Goal: Task Accomplishment & Management: Manage account settings

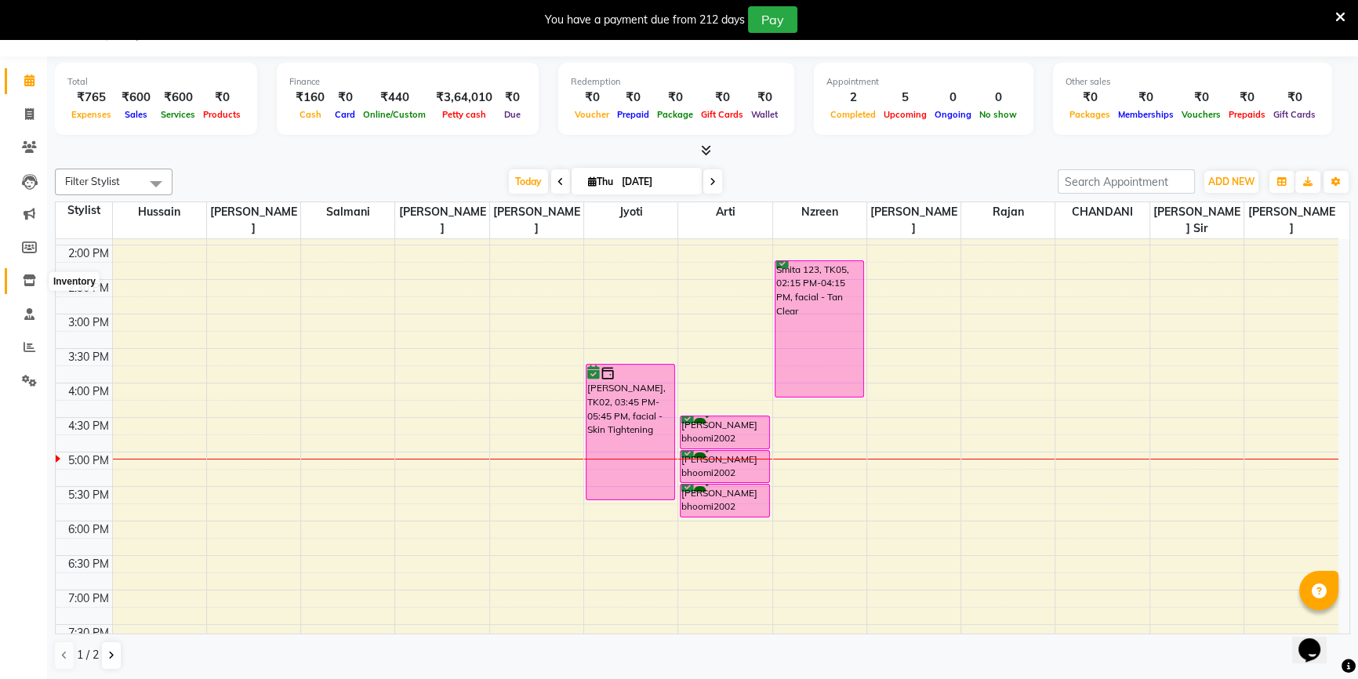
click at [27, 278] on icon at bounding box center [29, 280] width 13 height 12
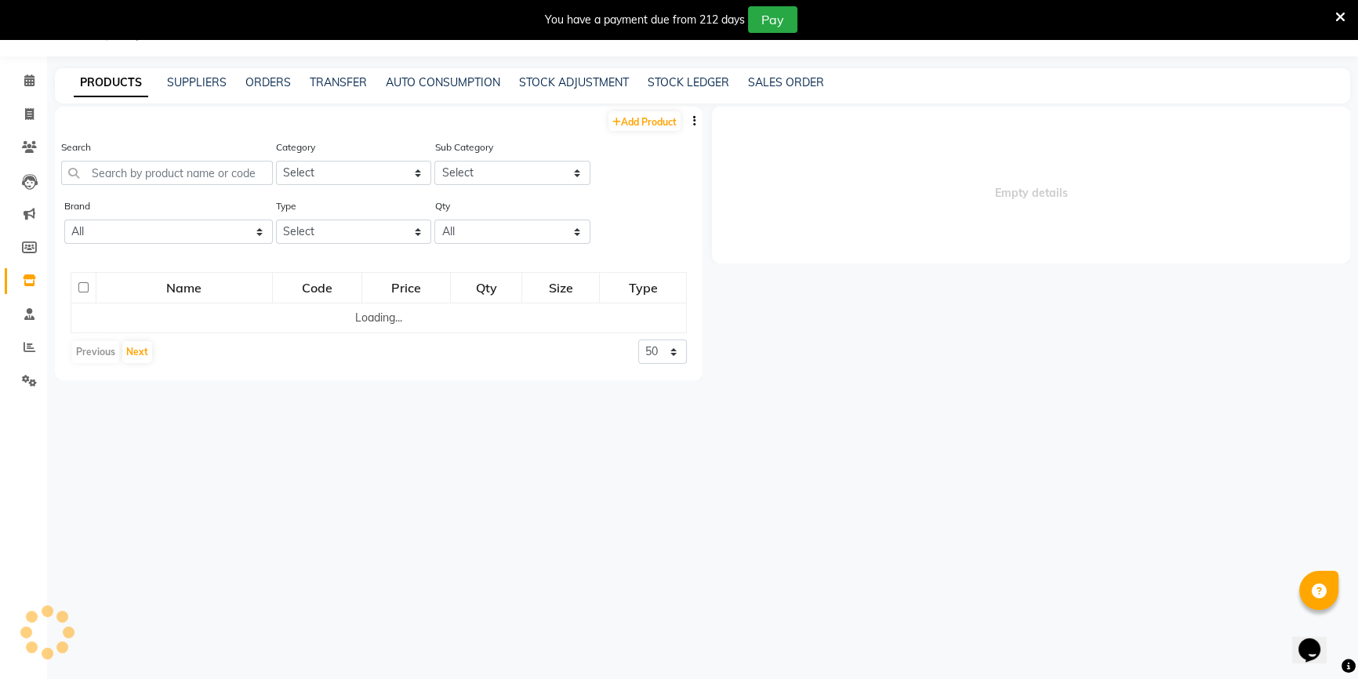
select select
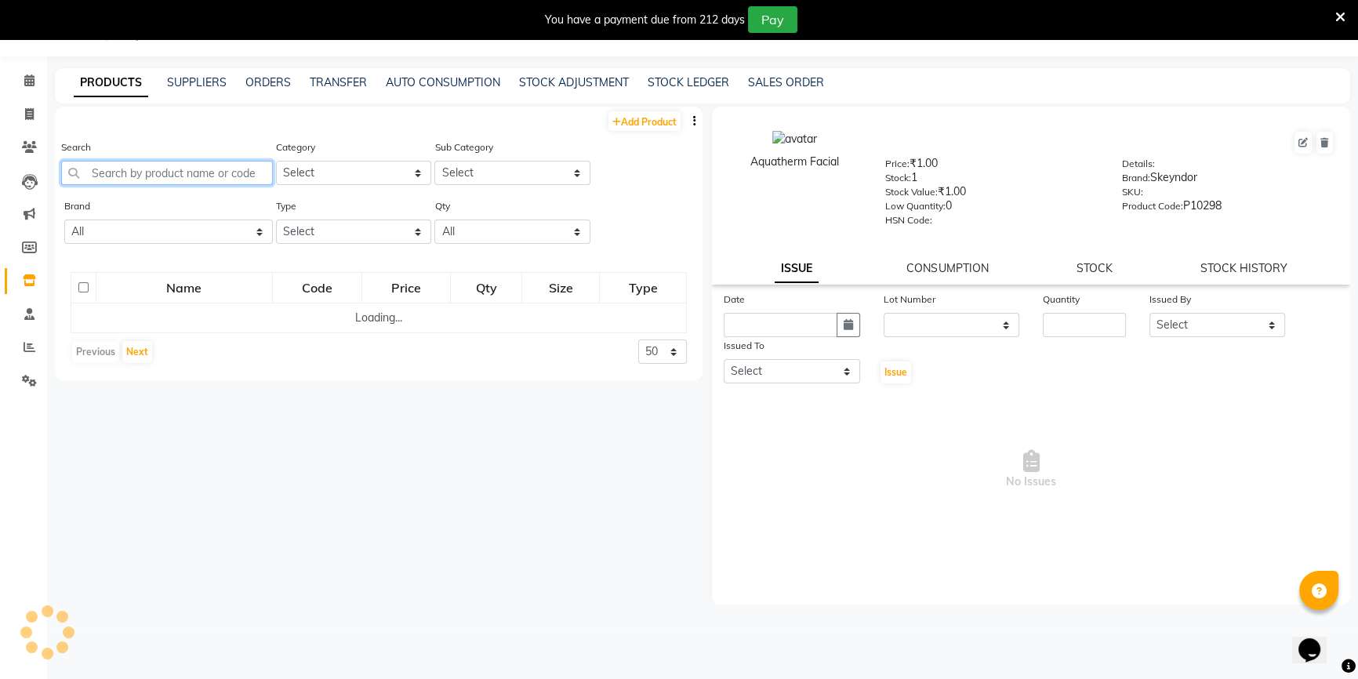
scroll to position [39, 0]
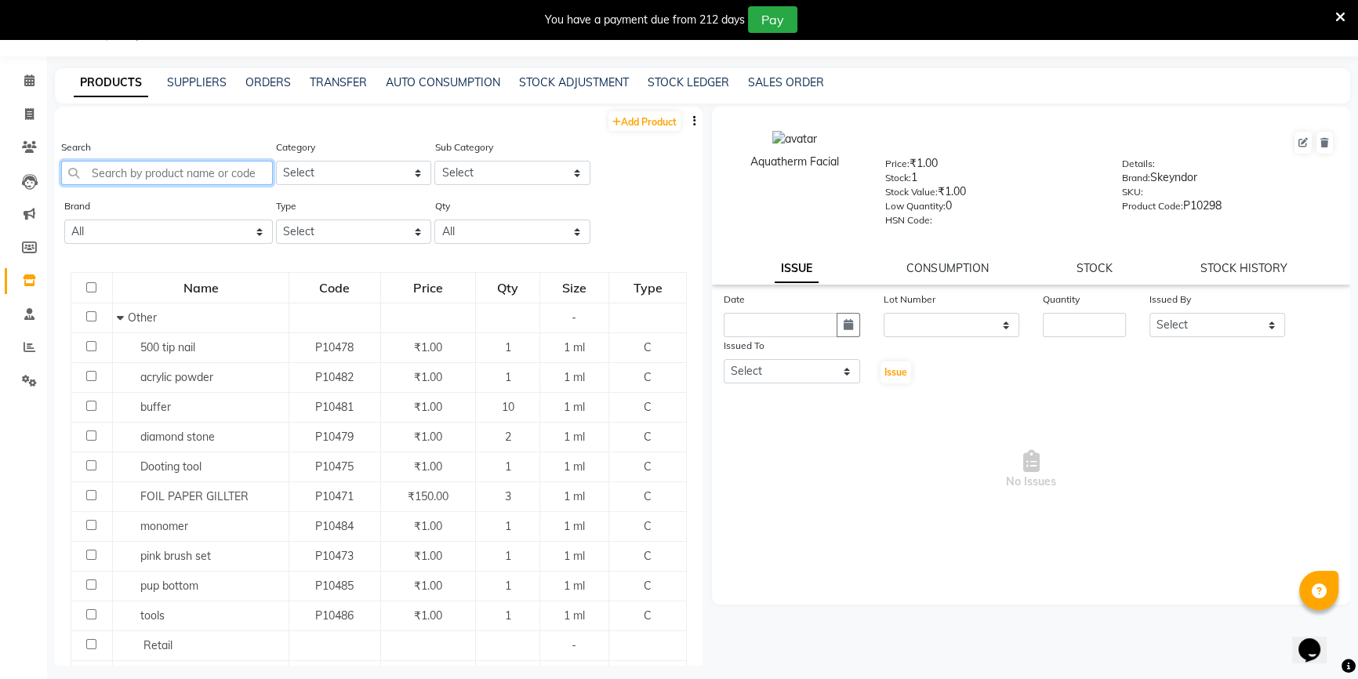
click at [150, 174] on input "text" at bounding box center [167, 173] width 212 height 24
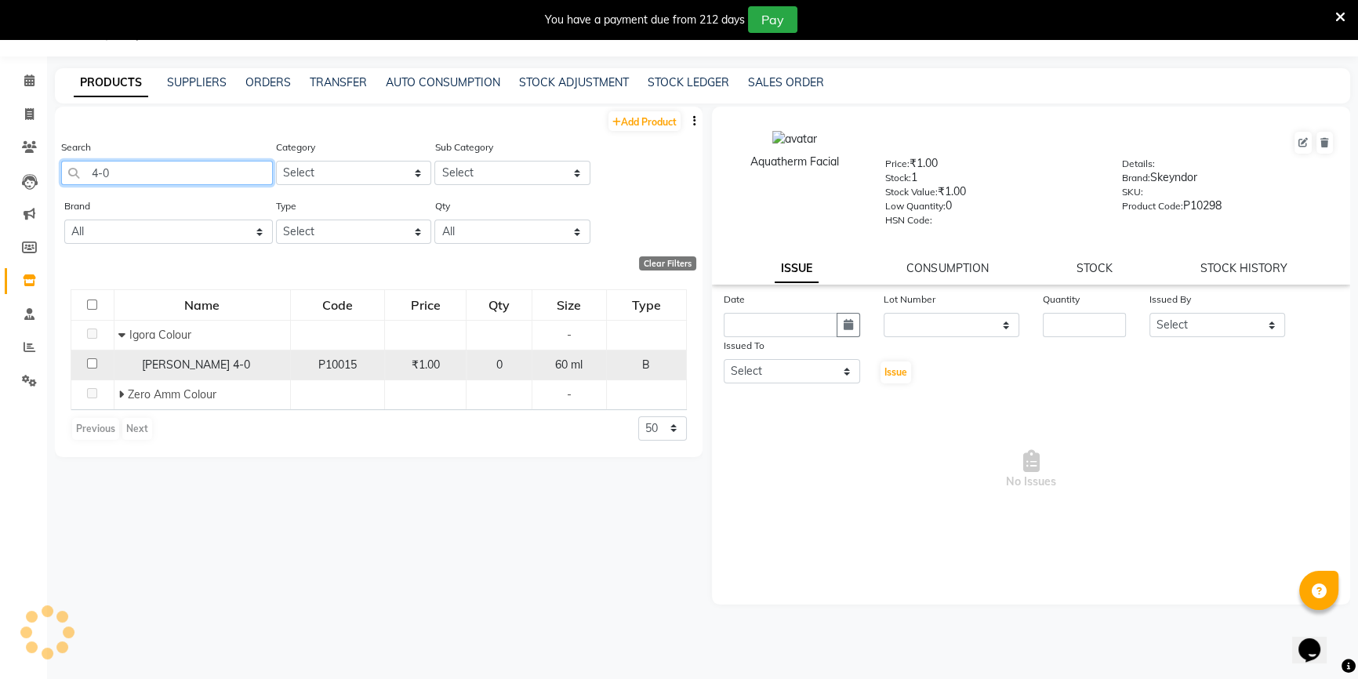
type input "4-0"
click at [242, 357] on div "[PERSON_NAME] 4-0" at bounding box center [202, 365] width 168 height 16
select select
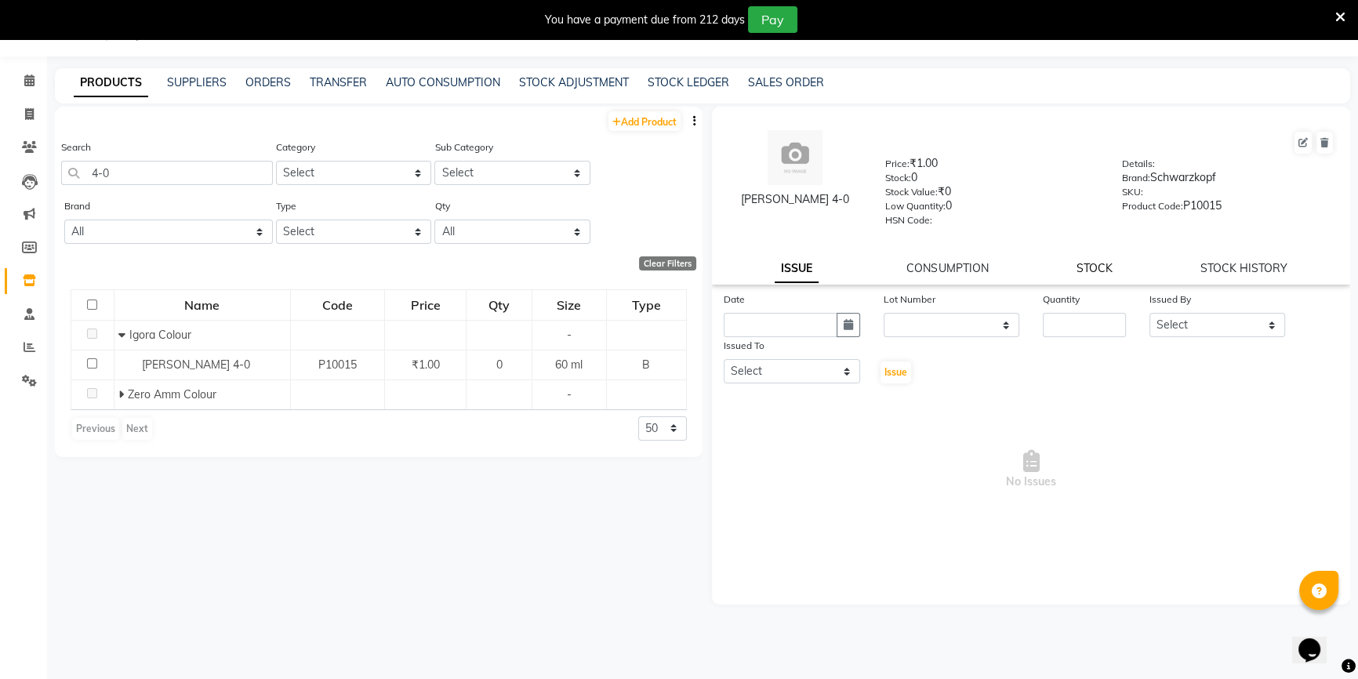
click at [1090, 275] on link "STOCK" at bounding box center [1095, 268] width 36 height 14
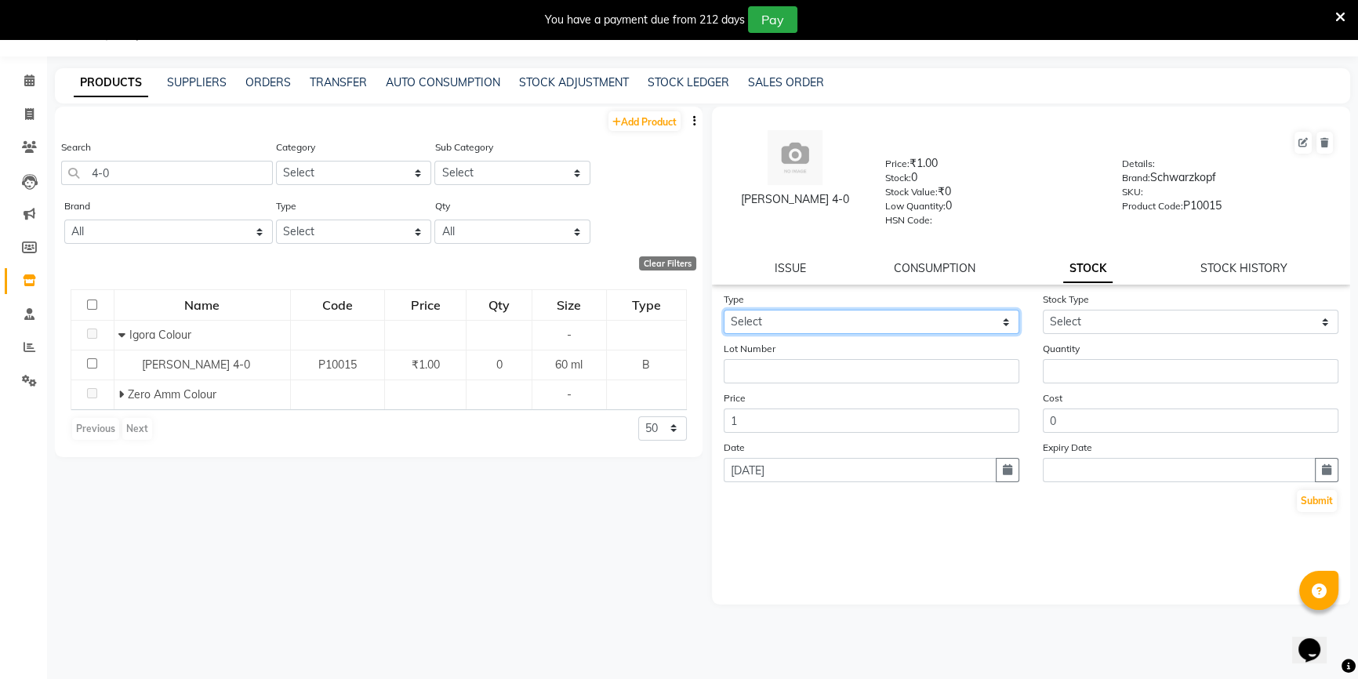
click at [971, 328] on select "Select In Out" at bounding box center [872, 322] width 296 height 24
select select "in"
click at [724, 312] on select "Select In Out" at bounding box center [872, 322] width 296 height 24
click at [1135, 309] on div "Stock Type Select New Stock Adjustment Return Other" at bounding box center [1190, 312] width 319 height 43
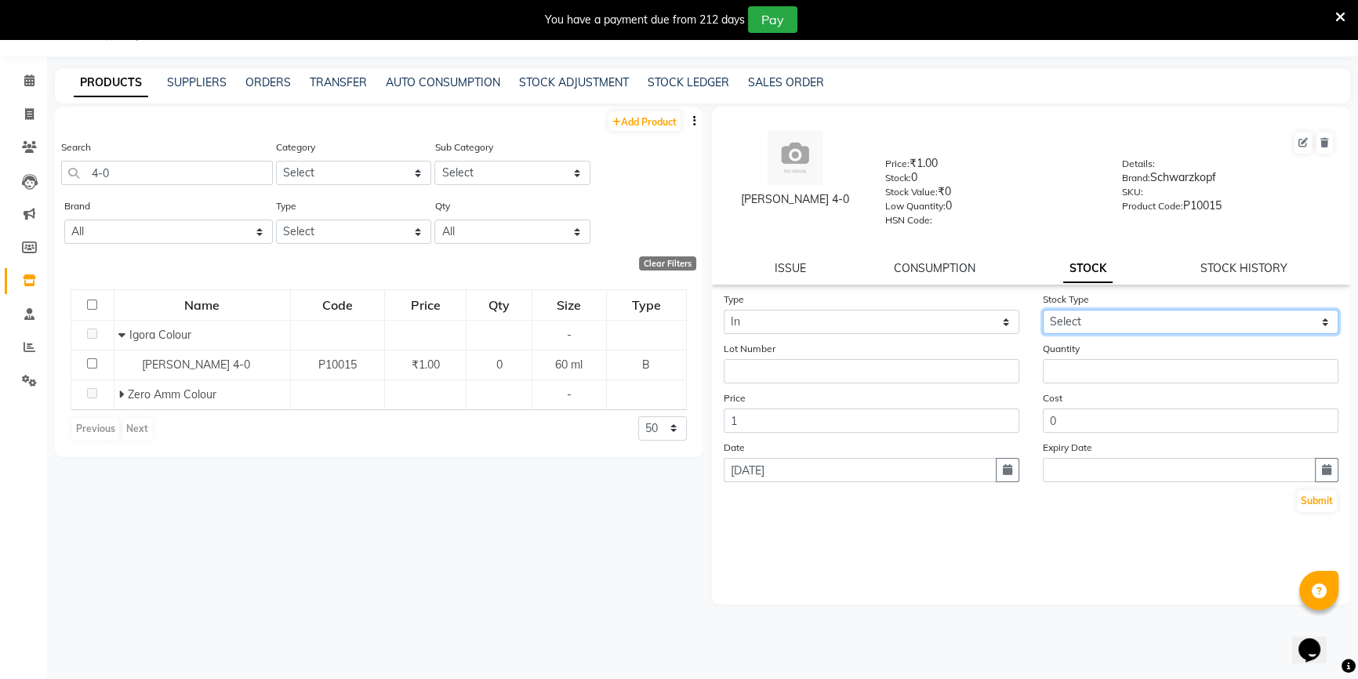
click at [1131, 313] on select "Select New Stock Adjustment Return Other" at bounding box center [1191, 322] width 296 height 24
select select "new stock"
click at [1043, 312] on select "Select New Stock Adjustment Return Other" at bounding box center [1191, 322] width 296 height 24
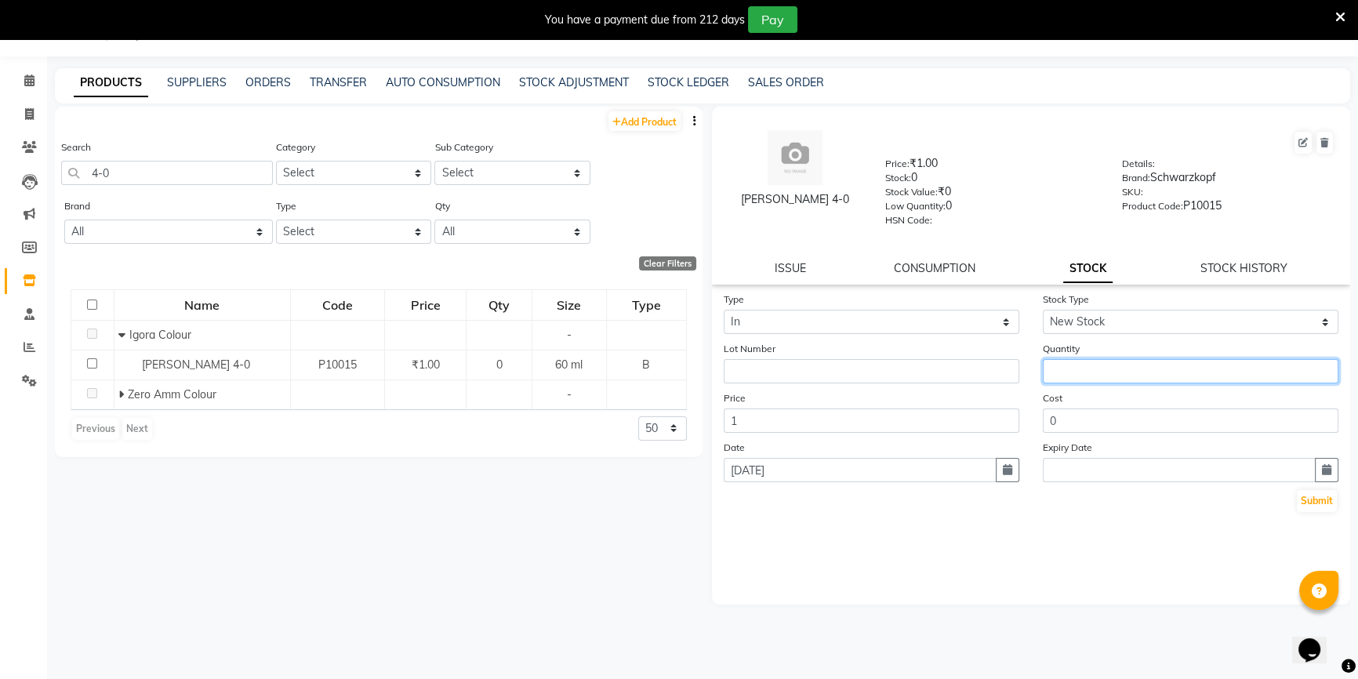
click at [1117, 365] on input "number" at bounding box center [1191, 371] width 296 height 24
type input "5"
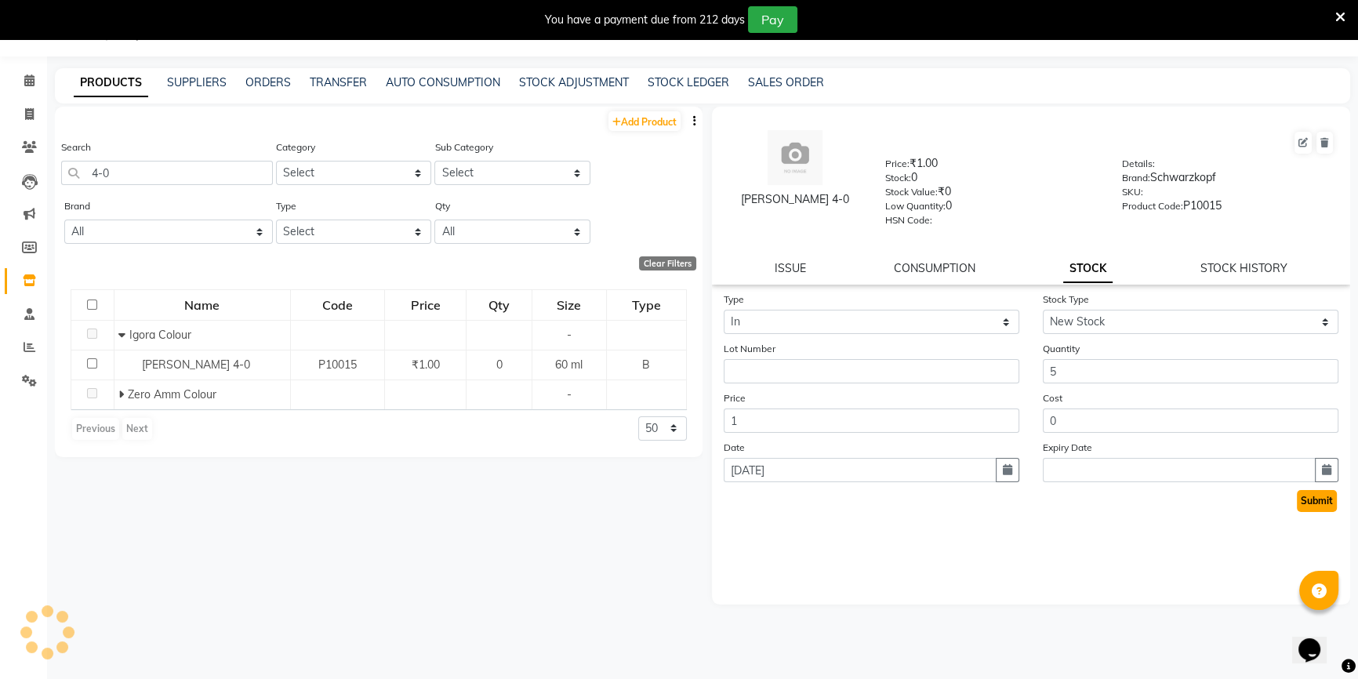
click at [1311, 512] on button "Submit" at bounding box center [1317, 501] width 40 height 22
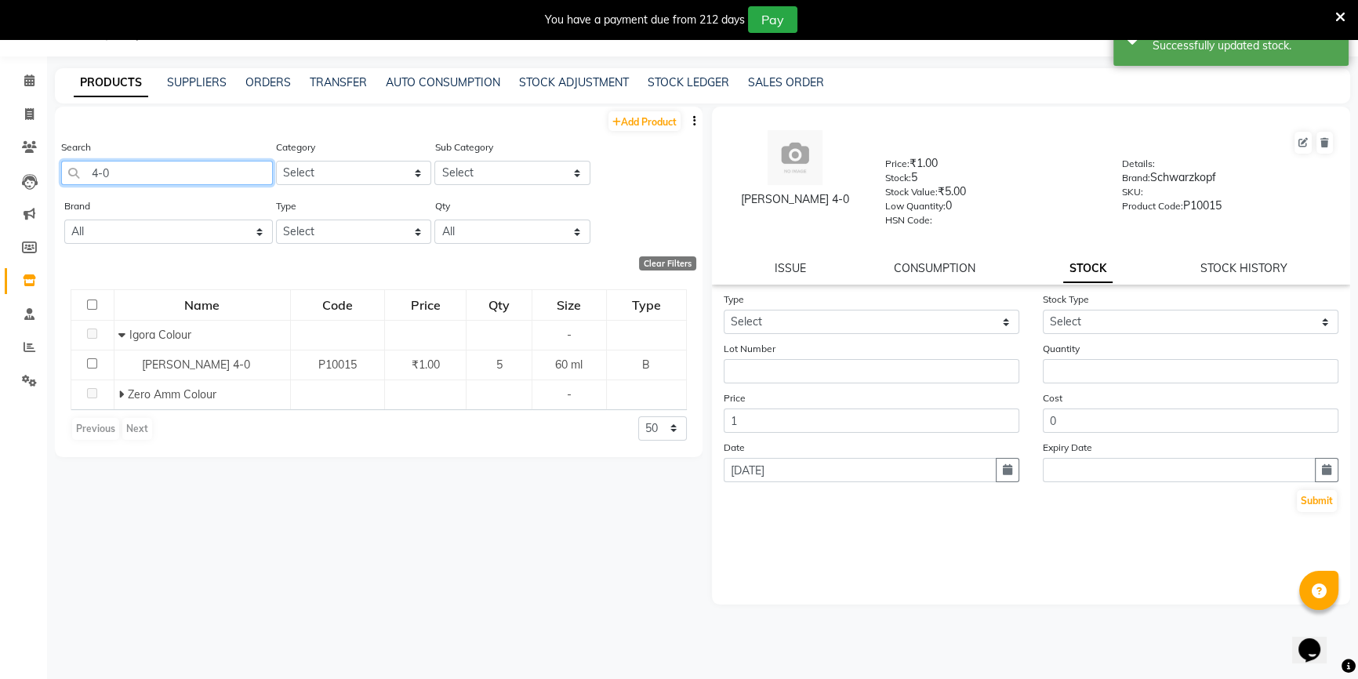
click at [125, 174] on input "4-0" at bounding box center [167, 173] width 212 height 24
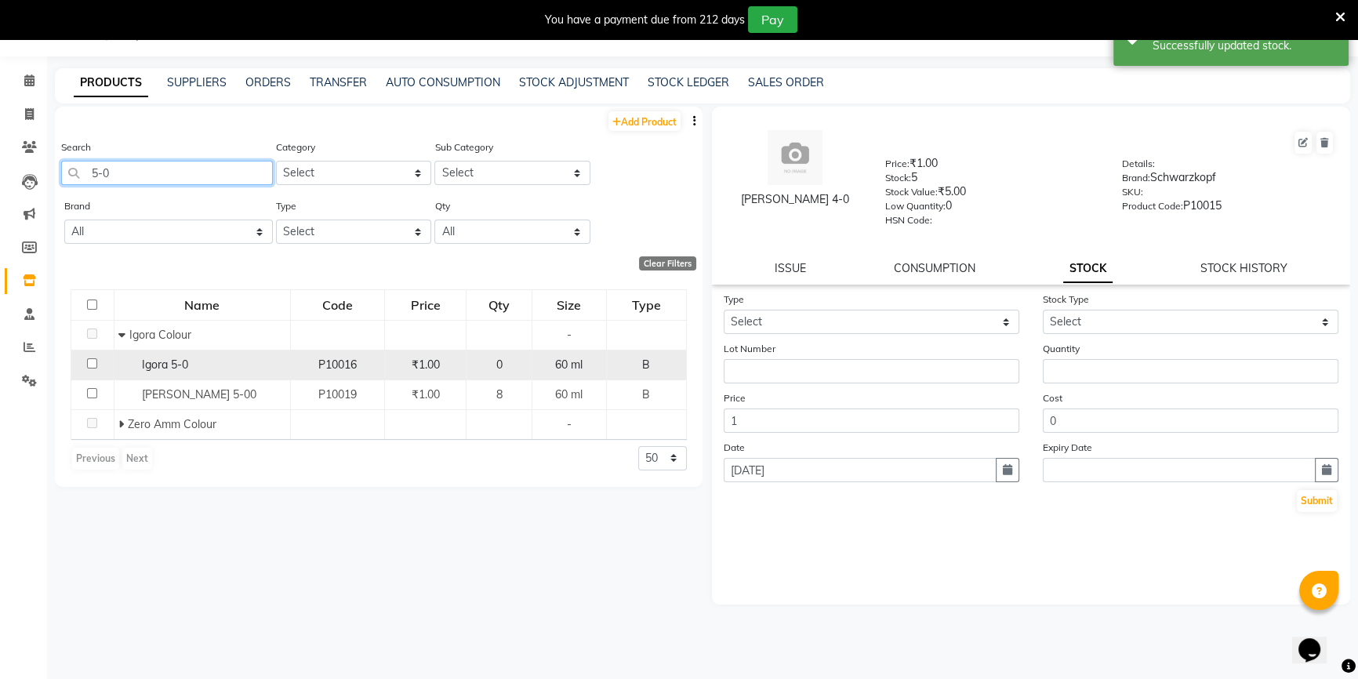
type input "5-0"
click at [180, 362] on span "Igora 5-0" at bounding box center [165, 365] width 46 height 14
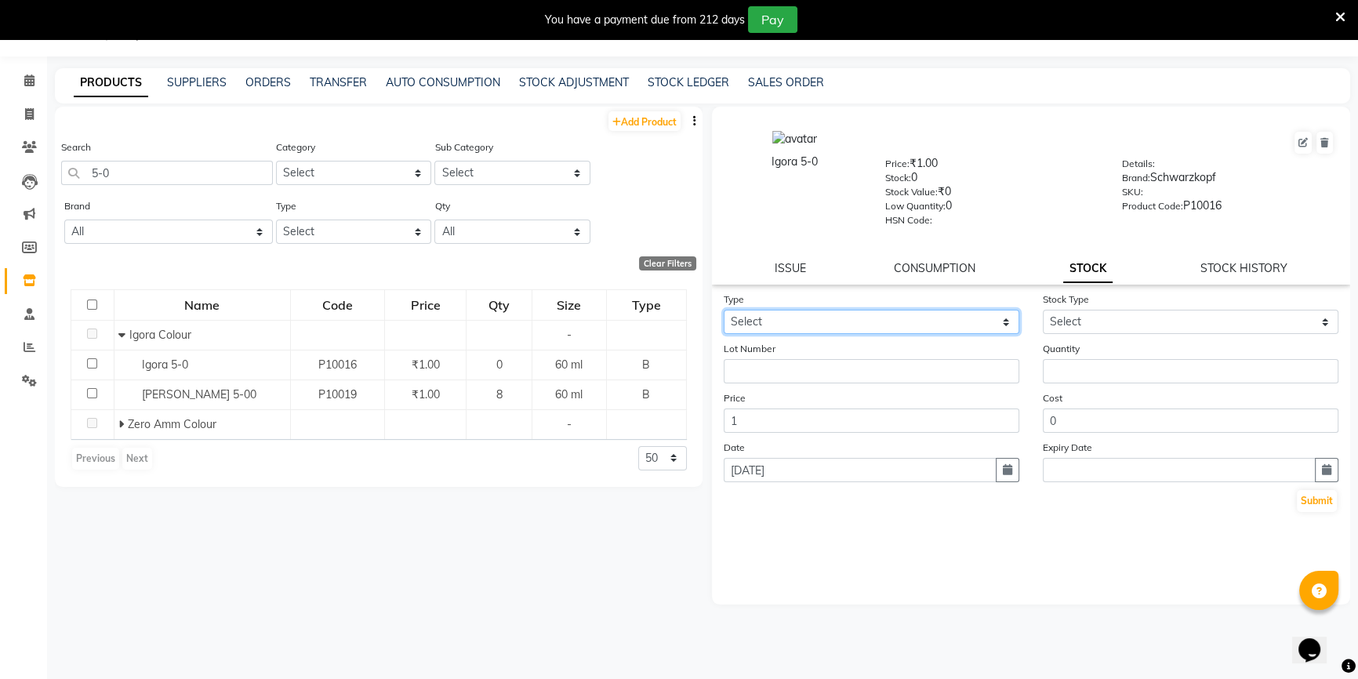
click at [789, 332] on select "Select In Out" at bounding box center [872, 322] width 296 height 24
select select "in"
click at [724, 312] on select "Select In Out" at bounding box center [872, 322] width 296 height 24
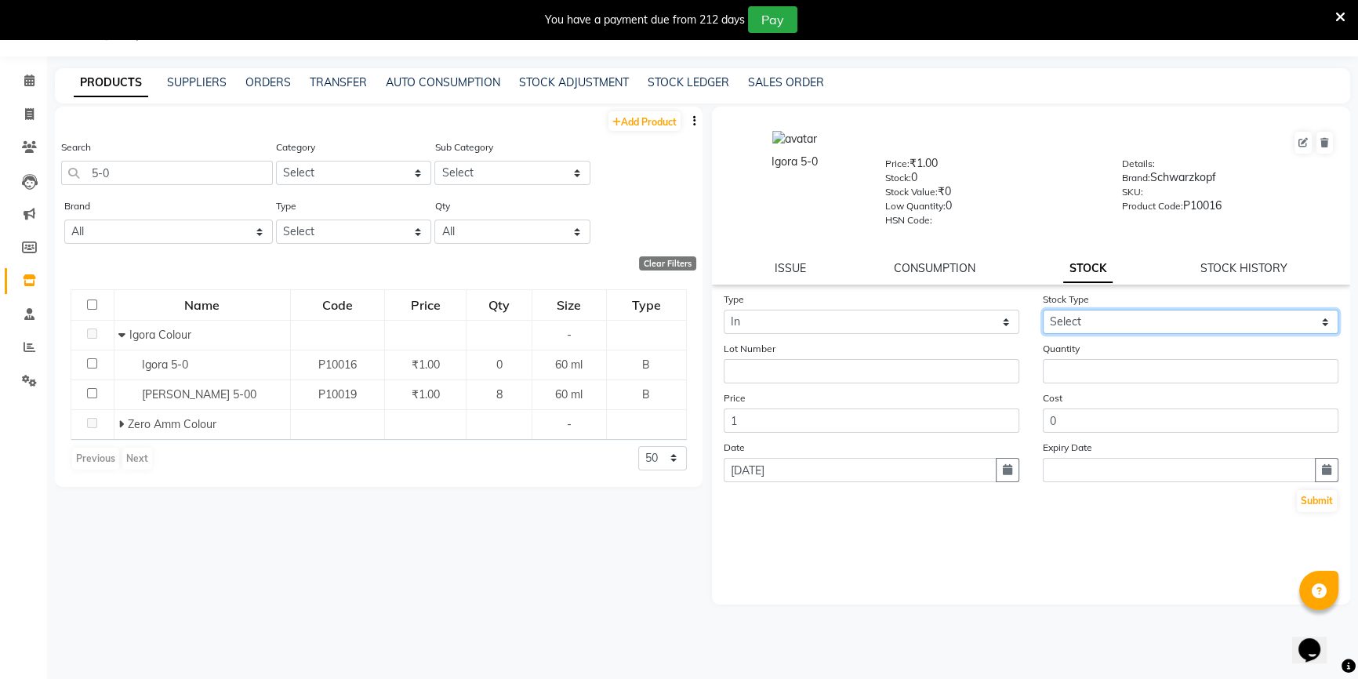
click at [1059, 324] on select "Select New Stock Adjustment Return Other" at bounding box center [1191, 322] width 296 height 24
select select "new stock"
click at [1043, 312] on select "Select New Stock Adjustment Return Other" at bounding box center [1191, 322] width 296 height 24
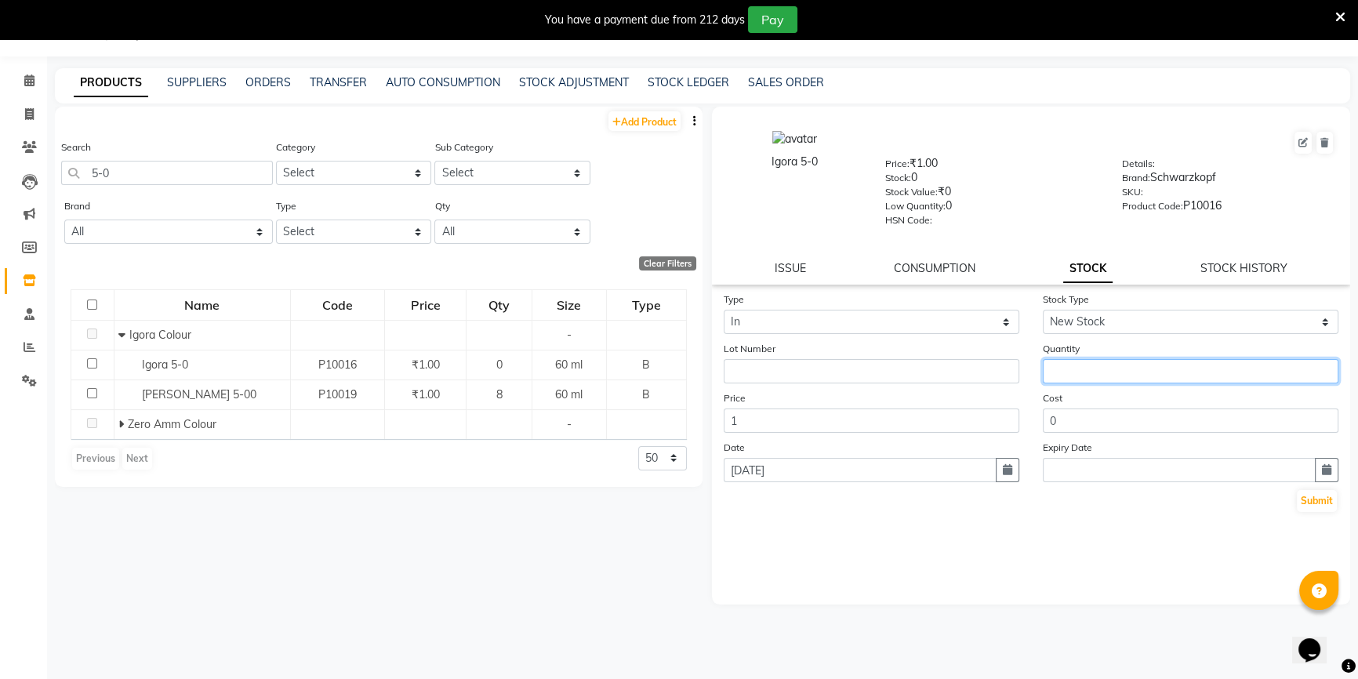
click at [1055, 366] on input "number" at bounding box center [1191, 371] width 296 height 24
type input "5"
click at [1306, 512] on button "Submit" at bounding box center [1317, 501] width 40 height 22
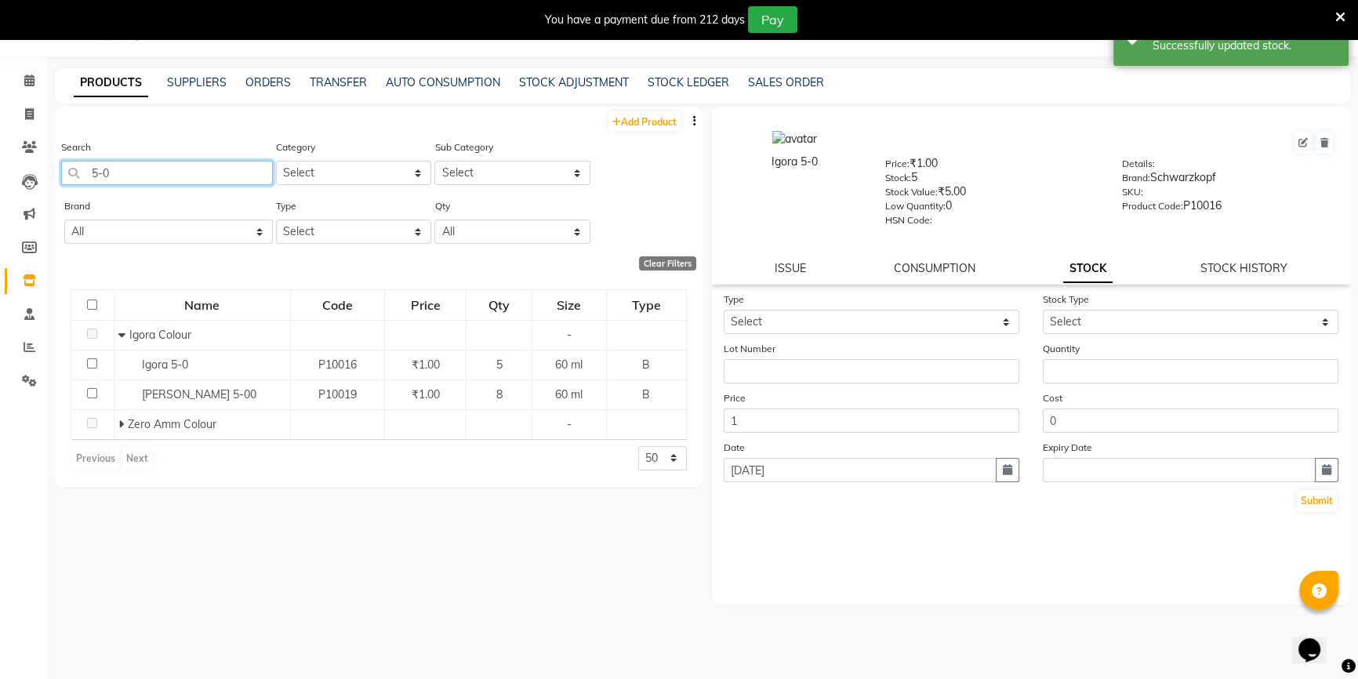
click at [195, 172] on input "5-0" at bounding box center [167, 173] width 212 height 24
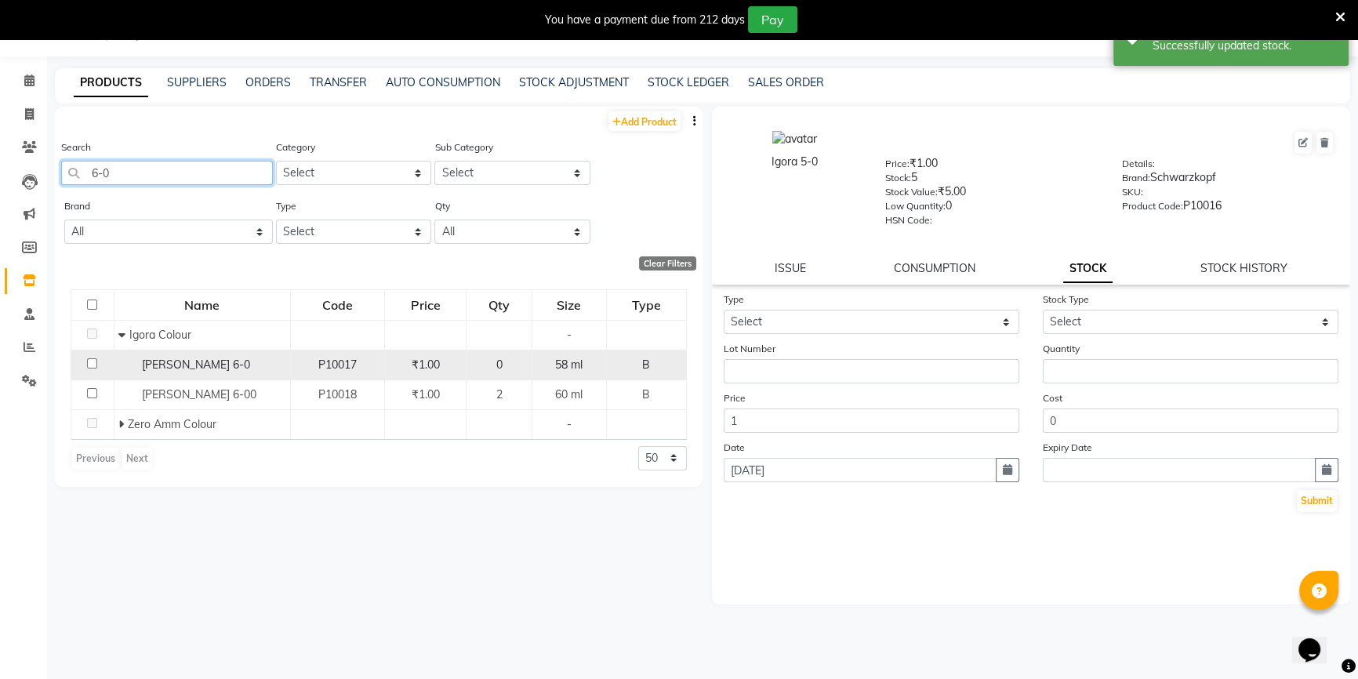
type input "6-0"
click at [181, 362] on span "[PERSON_NAME] 6-0" at bounding box center [196, 365] width 108 height 14
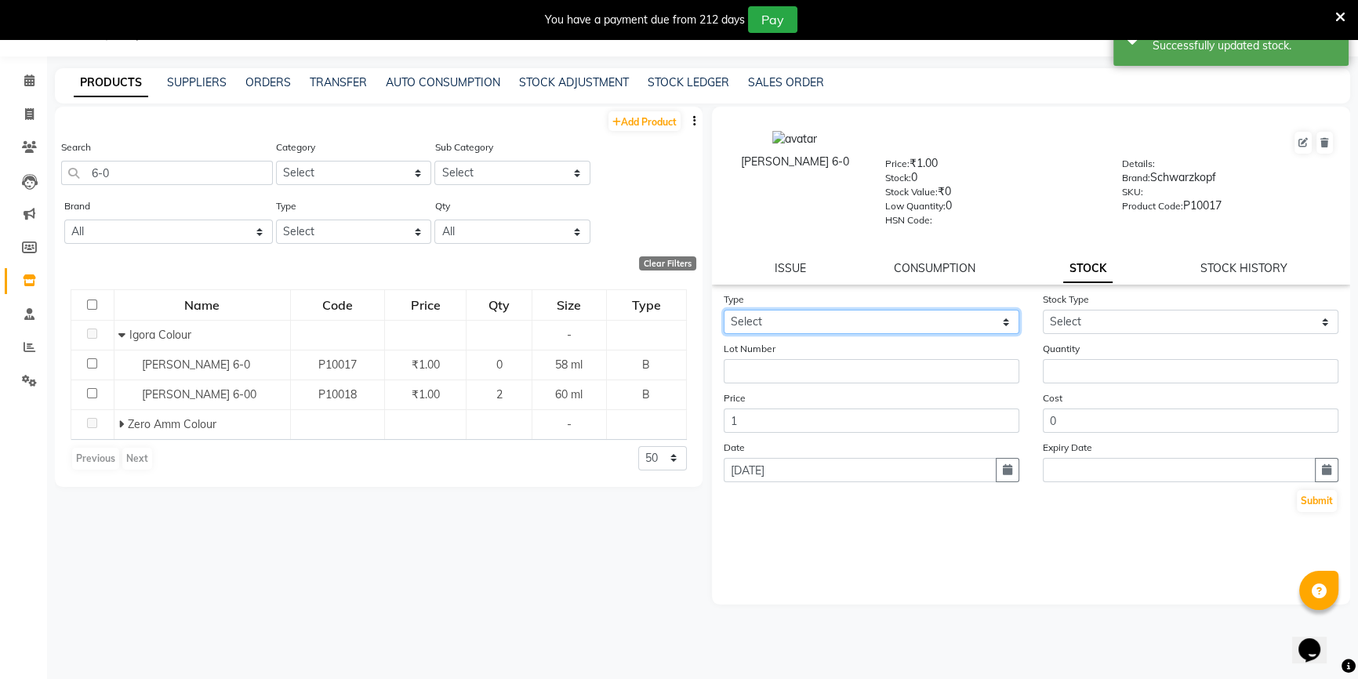
click at [826, 313] on select "Select In Out" at bounding box center [872, 322] width 296 height 24
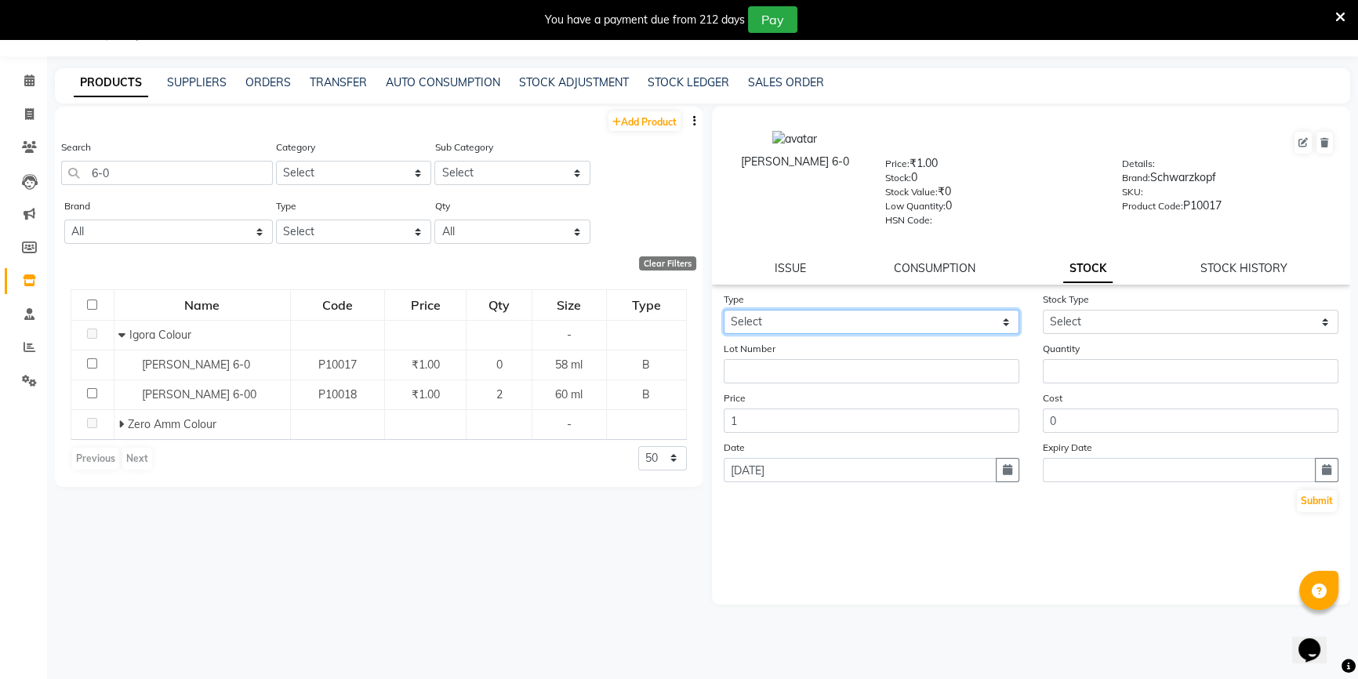
select select "in"
click at [724, 312] on select "Select In Out" at bounding box center [872, 322] width 296 height 24
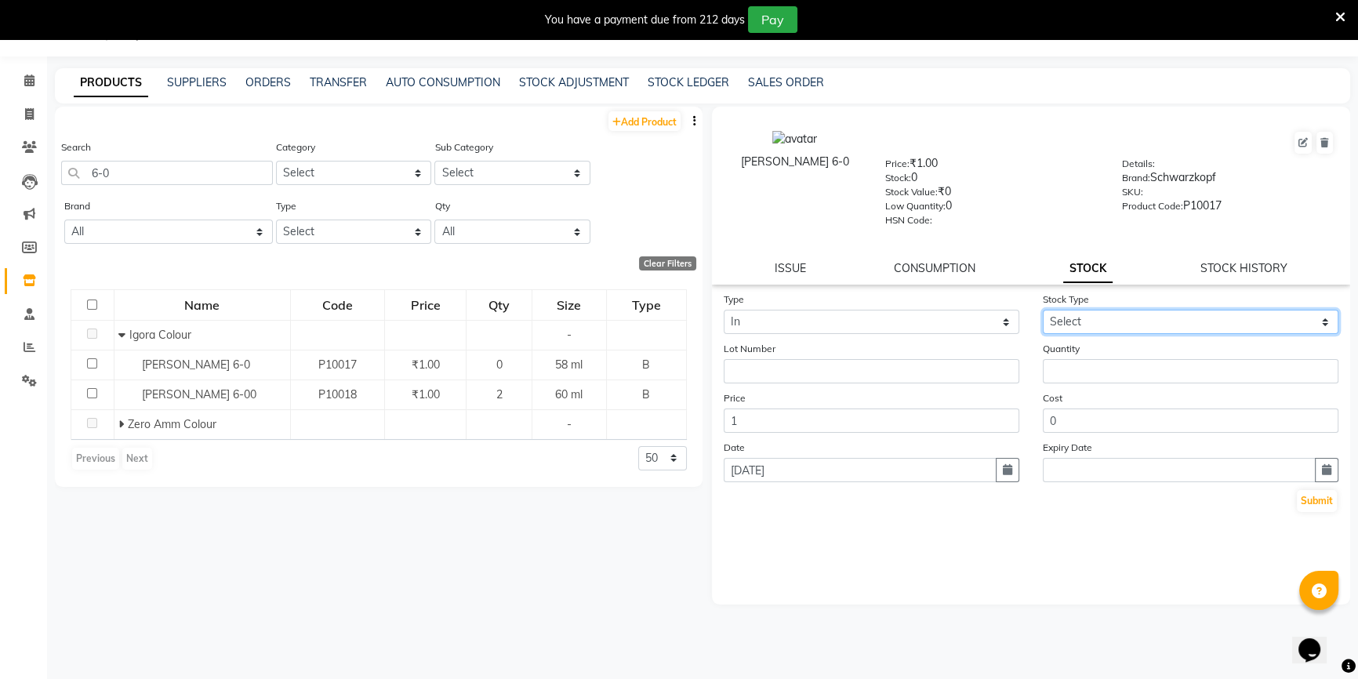
click at [1073, 321] on select "Select New Stock Adjustment Return Other" at bounding box center [1191, 322] width 296 height 24
select select "new stock"
click at [1043, 312] on select "Select New Stock Adjustment Return Other" at bounding box center [1191, 322] width 296 height 24
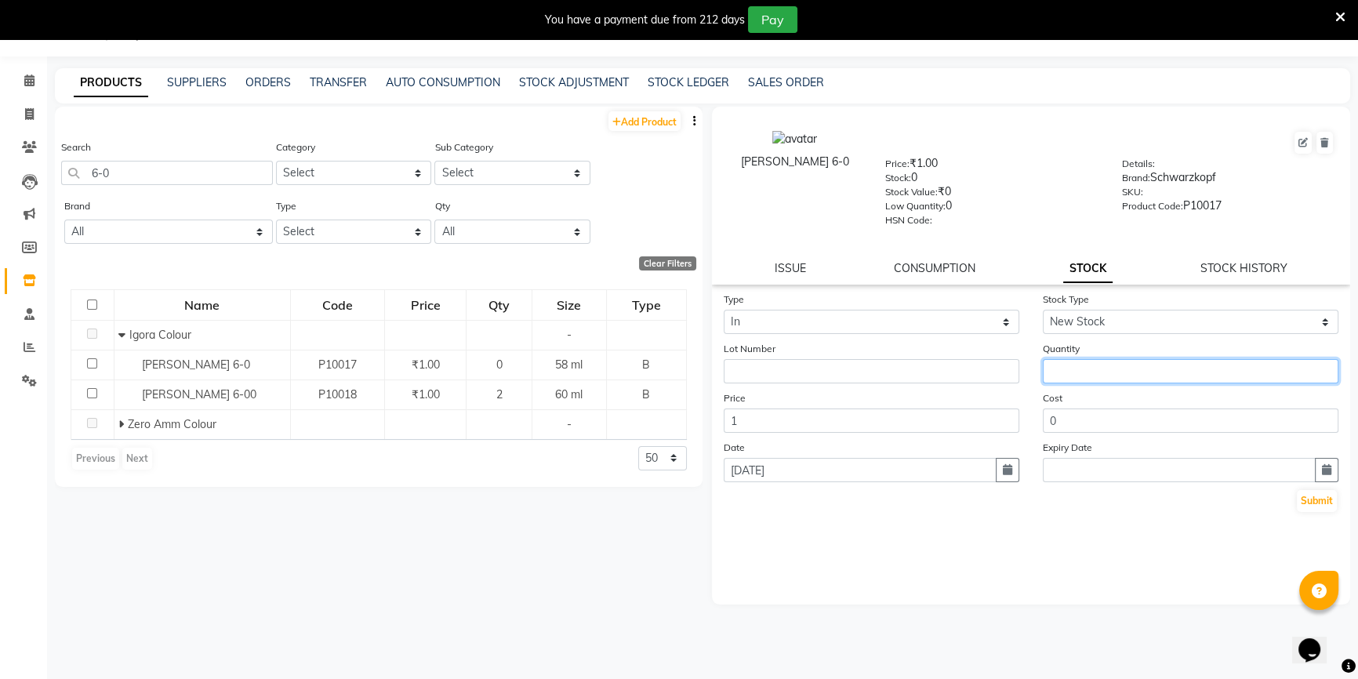
click at [1070, 372] on input "number" at bounding box center [1191, 371] width 296 height 24
type input "3"
click at [1315, 507] on button "Submit" at bounding box center [1317, 501] width 40 height 22
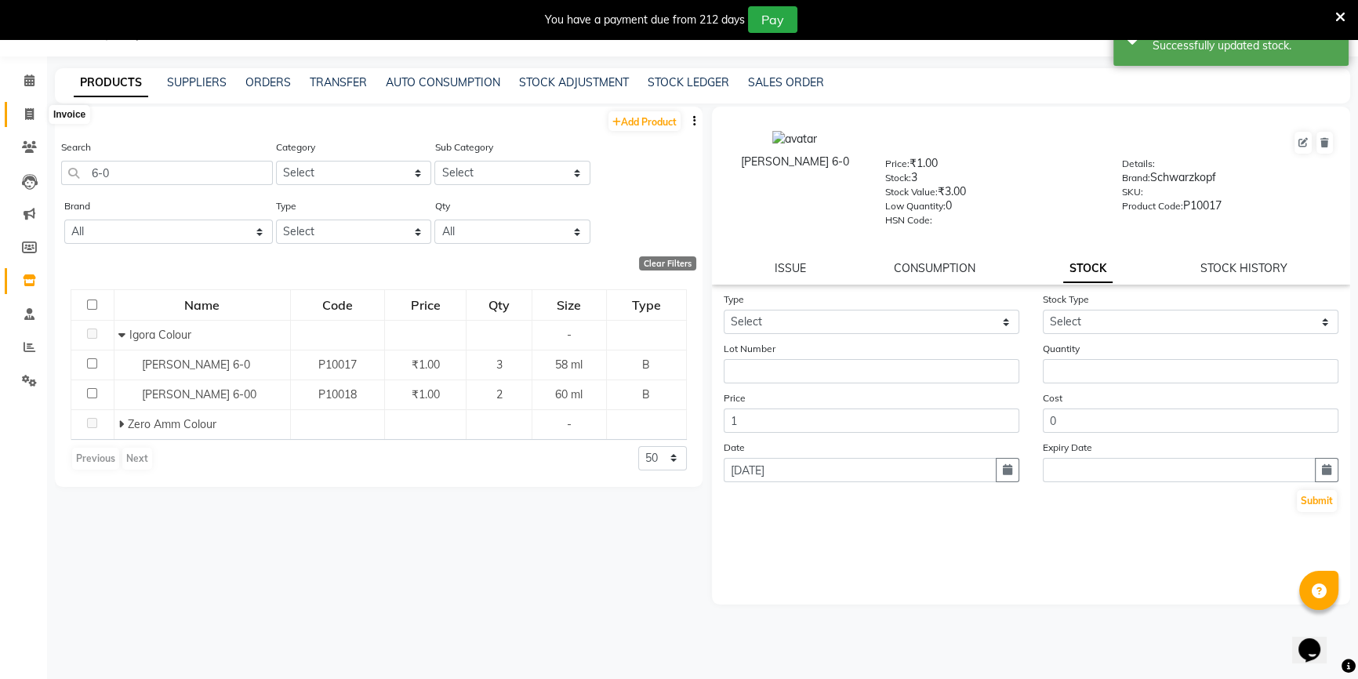
click at [30, 110] on icon at bounding box center [29, 114] width 9 height 12
select select "service"
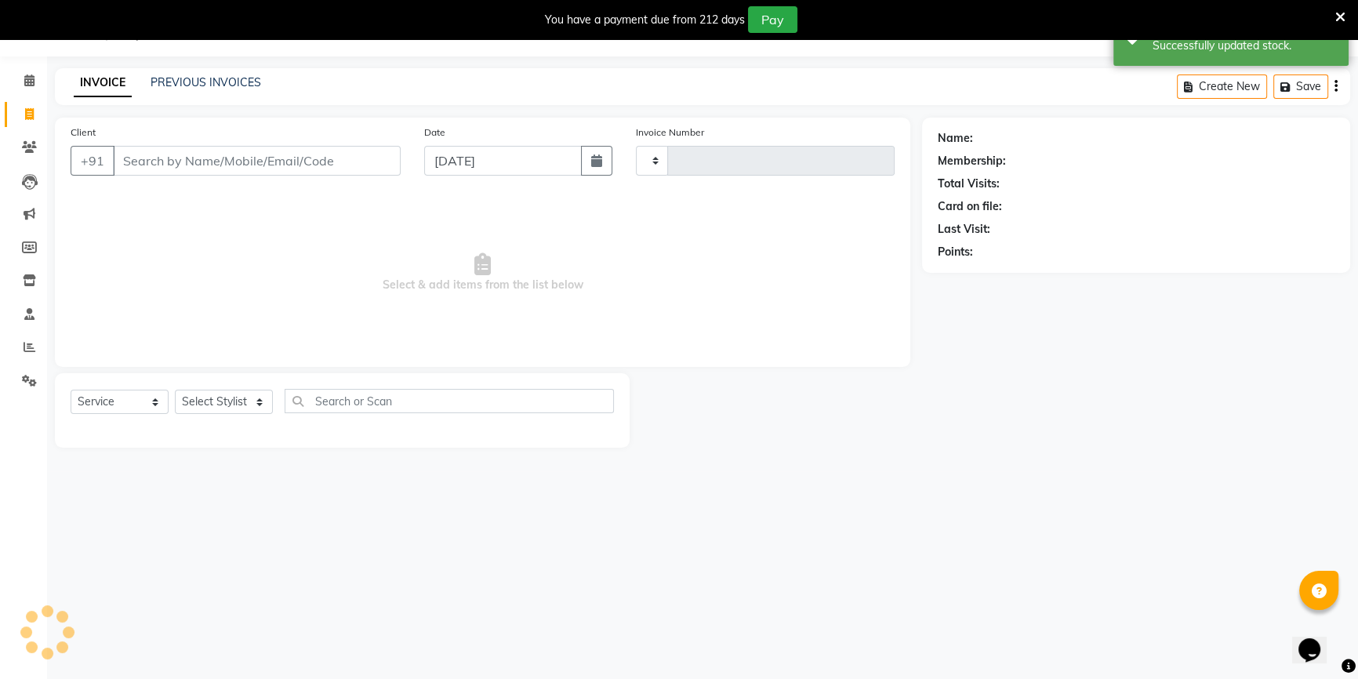
type input "3477"
select select "7658"
click at [181, 79] on link "PREVIOUS INVOICES" at bounding box center [206, 82] width 111 height 14
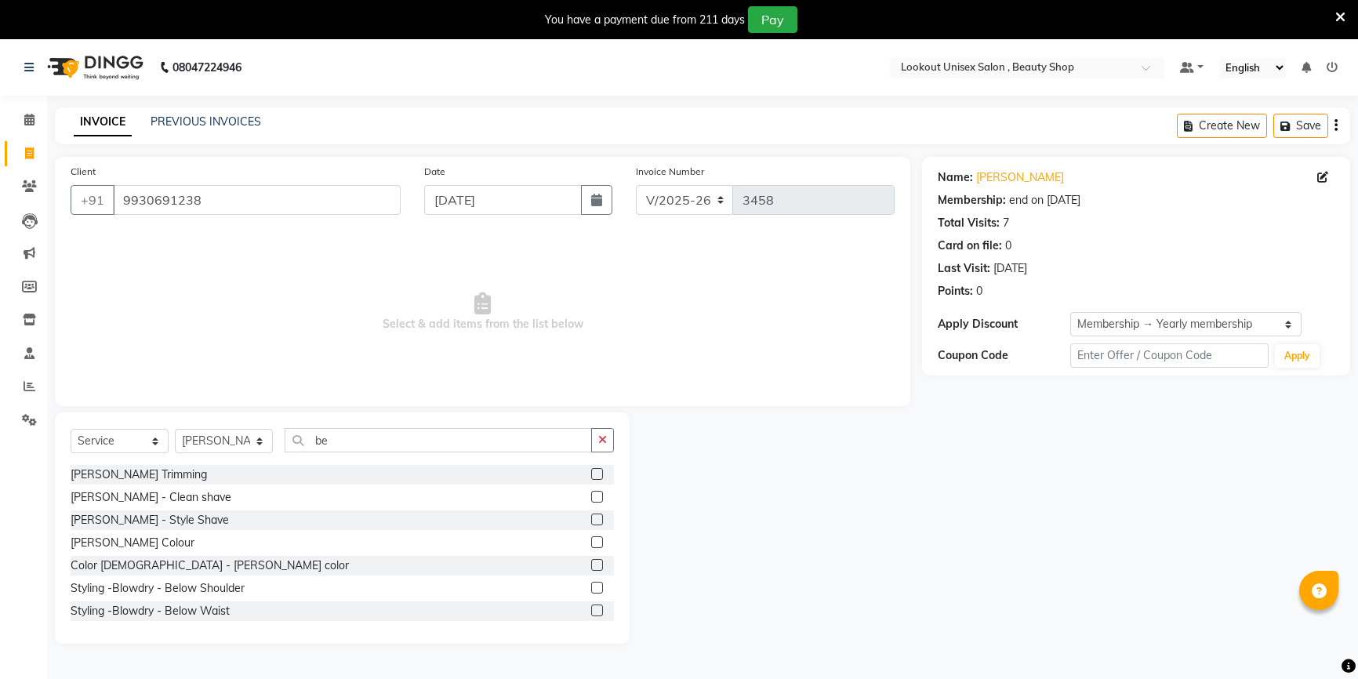
select select "7658"
select select "service"
select select "68253"
select select "1: Object"
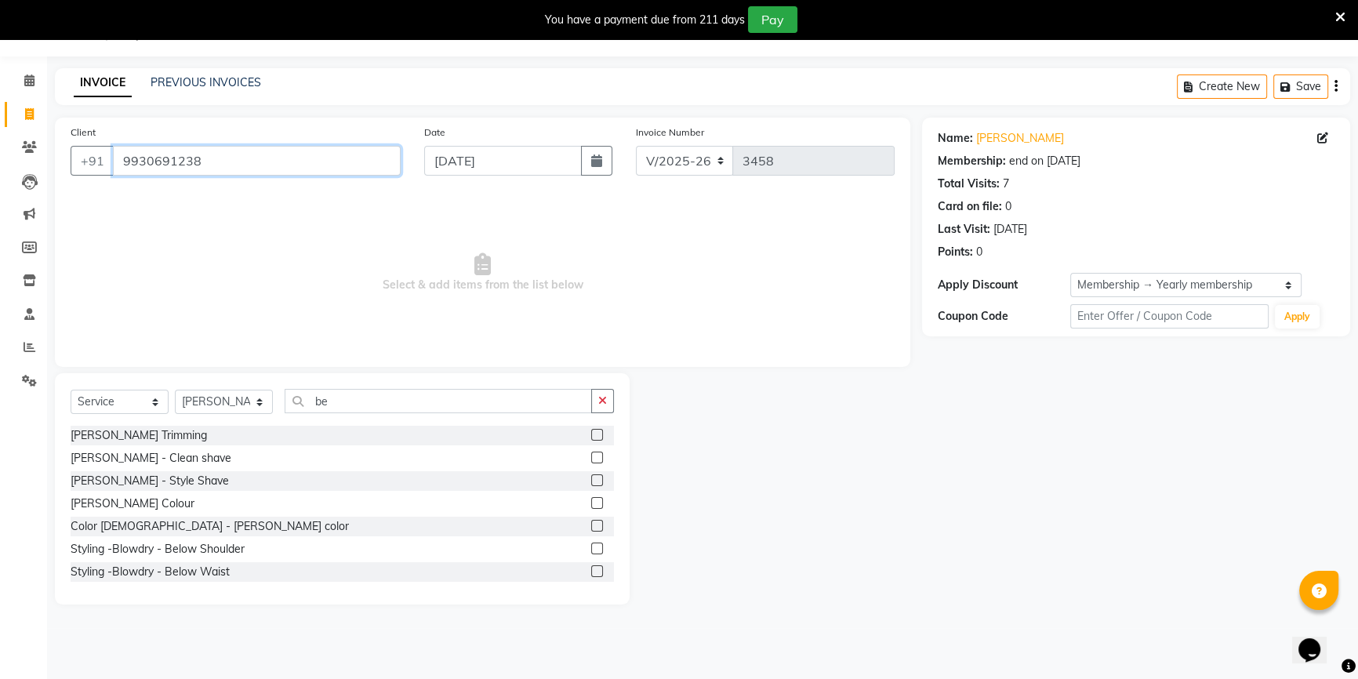
click at [166, 159] on input "9930691238" at bounding box center [257, 161] width 288 height 30
